Goal: Task Accomplishment & Management: Manage account settings

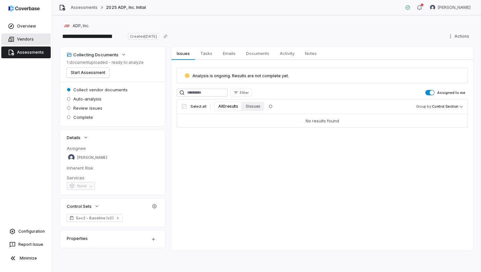
click at [26, 41] on link "Vendors" at bounding box center [25, 39] width 49 height 12
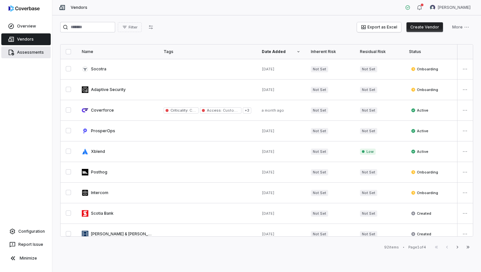
click at [32, 53] on link "Assessments" at bounding box center [25, 52] width 49 height 12
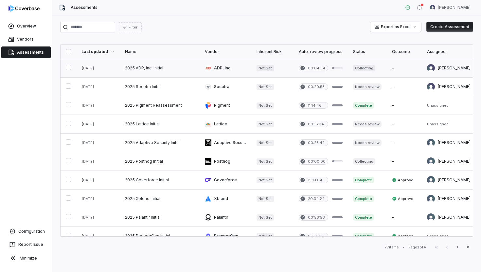
click at [170, 68] on link at bounding box center [160, 68] width 80 height 18
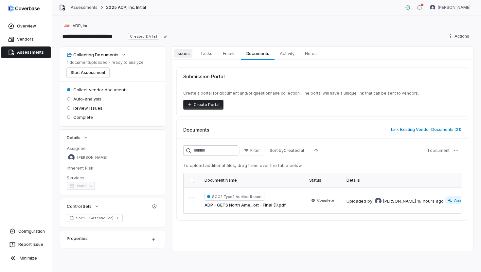
click at [183, 53] on span "Issues" at bounding box center [183, 53] width 18 height 9
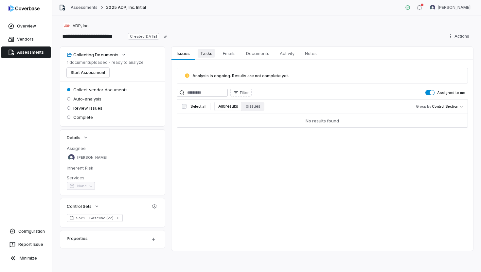
click at [208, 55] on span "Tasks" at bounding box center [206, 53] width 17 height 9
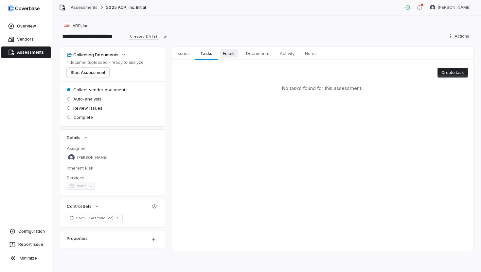
click at [234, 55] on span "Emails" at bounding box center [229, 53] width 18 height 9
click at [253, 57] on span "Documents" at bounding box center [258, 53] width 28 height 9
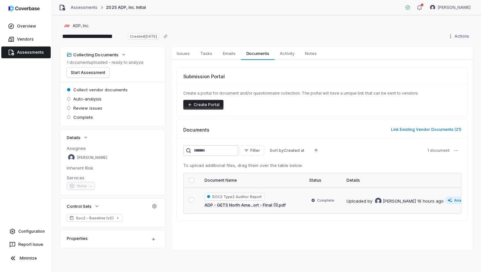
click at [268, 205] on link "ADP - GETS North Ame...ort - Final (1).pdf" at bounding box center [245, 205] width 81 height 7
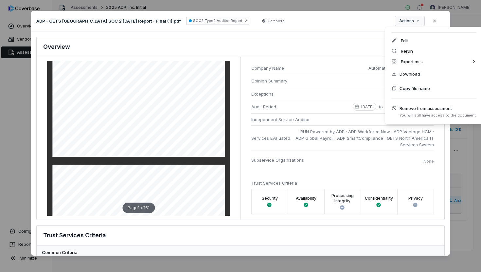
click at [419, 19] on div "Document Preview ADP - GETS [GEOGRAPHIC_DATA] SOC 2 [DATE] Report - Final (1).p…" at bounding box center [240, 136] width 481 height 272
click at [359, 45] on div "Document Preview ADP - GETS [GEOGRAPHIC_DATA] SOC 2 [DATE] Report - Final (1).p…" at bounding box center [240, 136] width 481 height 272
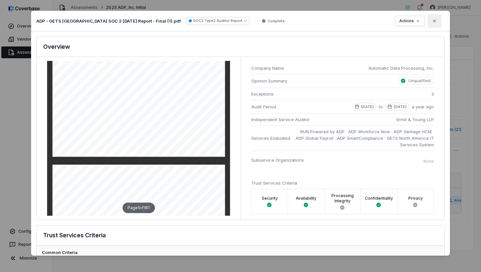
click at [435, 21] on icon "button" at bounding box center [434, 20] width 3 height 3
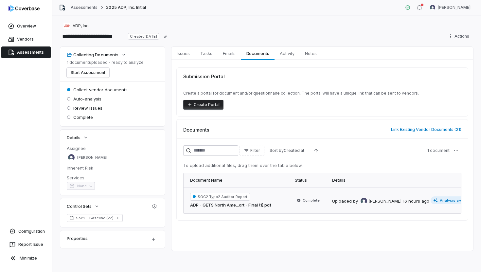
scroll to position [0, 51]
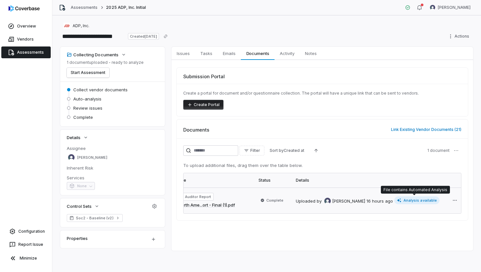
click at [409, 199] on span "Analysis available" at bounding box center [416, 200] width 45 height 8
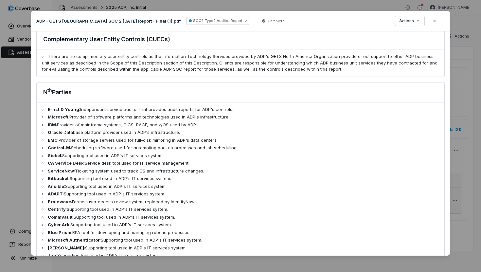
scroll to position [843, 0]
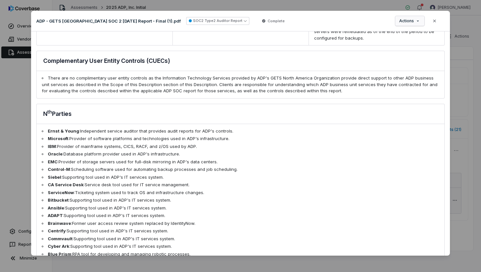
click at [418, 21] on div "Document Preview ADP - GETS [GEOGRAPHIC_DATA] SOC 2 [DATE] Report - Final (1).p…" at bounding box center [240, 136] width 481 height 272
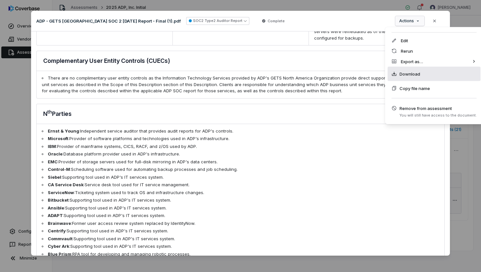
click at [405, 73] on span "Download" at bounding box center [410, 74] width 21 height 7
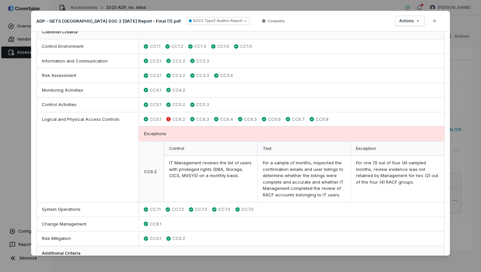
scroll to position [216, 0]
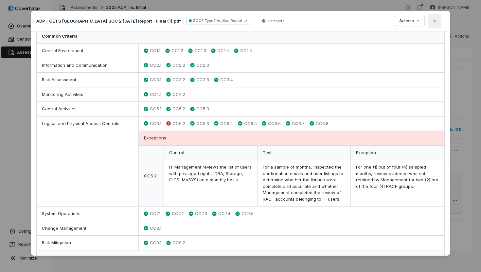
click at [434, 23] on icon "button" at bounding box center [434, 20] width 5 height 5
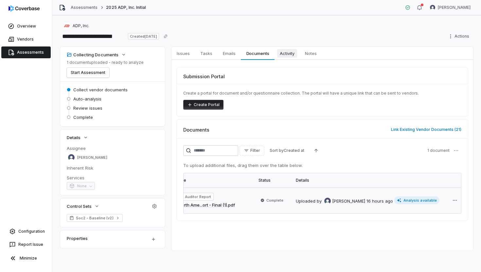
click at [290, 53] on span "Activity" at bounding box center [287, 53] width 20 height 9
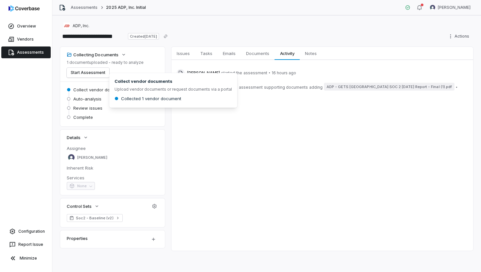
click at [104, 91] on span "Collect vendor documents" at bounding box center [100, 90] width 54 height 6
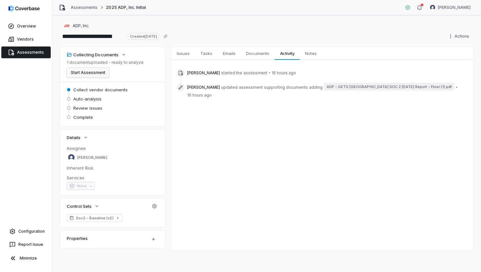
click at [93, 74] on button "Start Assessment" at bounding box center [88, 73] width 43 height 10
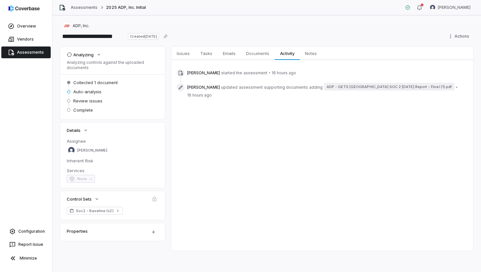
click at [33, 54] on link "Assessments" at bounding box center [25, 52] width 49 height 12
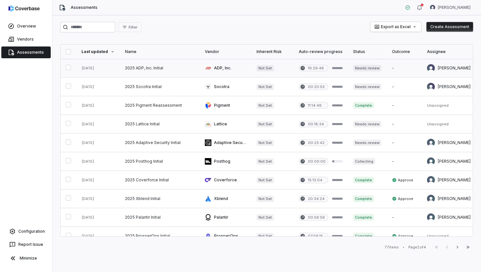
click at [135, 67] on link at bounding box center [160, 68] width 80 height 18
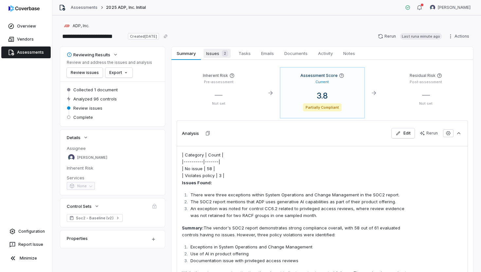
click at [211, 52] on span "Issues 2" at bounding box center [217, 53] width 27 height 9
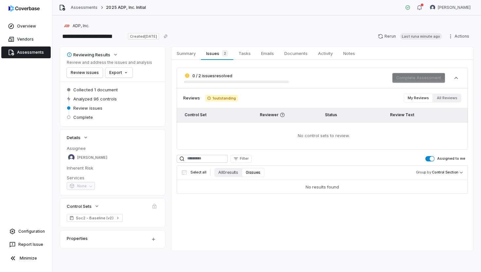
click at [221, 99] on span "1 outstanding" at bounding box center [221, 98] width 33 height 7
click at [247, 56] on span "Tasks" at bounding box center [244, 53] width 17 height 9
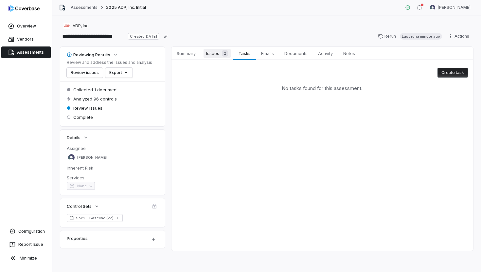
click at [221, 58] on link "Issues 2 Issues 2" at bounding box center [217, 53] width 32 height 13
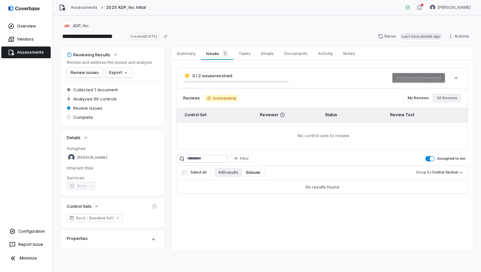
click at [218, 98] on span "1 outstanding" at bounding box center [221, 98] width 33 height 7
click at [220, 78] on span "0 / 2 issues resolved" at bounding box center [212, 75] width 40 height 5
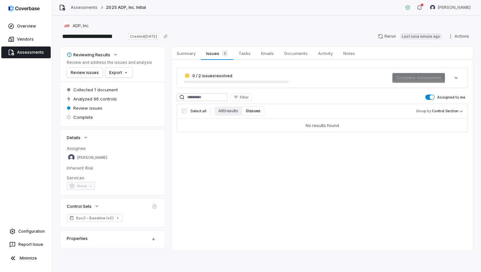
click at [220, 78] on span "0 / 2 issues resolved" at bounding box center [212, 75] width 40 height 5
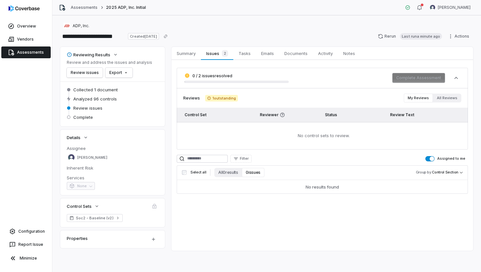
click at [219, 97] on span "1 outstanding" at bounding box center [221, 98] width 33 height 7
click at [431, 160] on button "Assigned to me" at bounding box center [430, 158] width 9 height 5
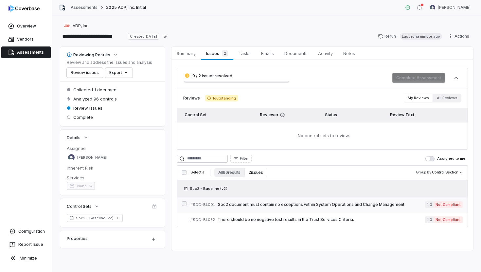
click at [277, 205] on span "Soc2 document must contain no exceptions within System Operations and Change Ma…" at bounding box center [321, 204] width 207 height 5
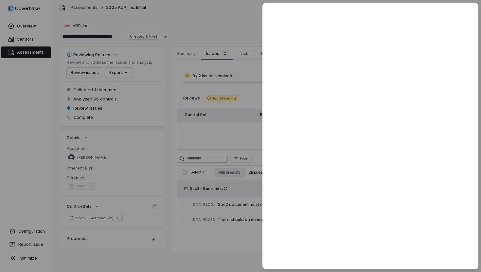
click at [215, 142] on div at bounding box center [240, 136] width 481 height 272
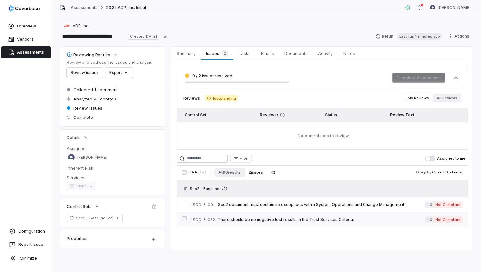
click at [271, 218] on span "There should be no negative test results in the Trust Services Criteria." at bounding box center [322, 219] width 208 height 5
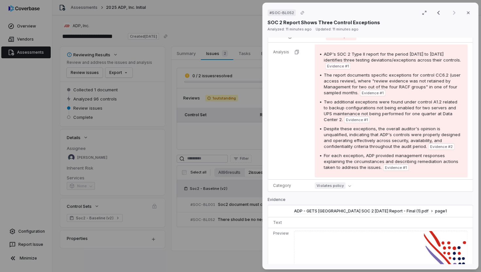
scroll to position [105, 0]
